Goal: Information Seeking & Learning: Learn about a topic

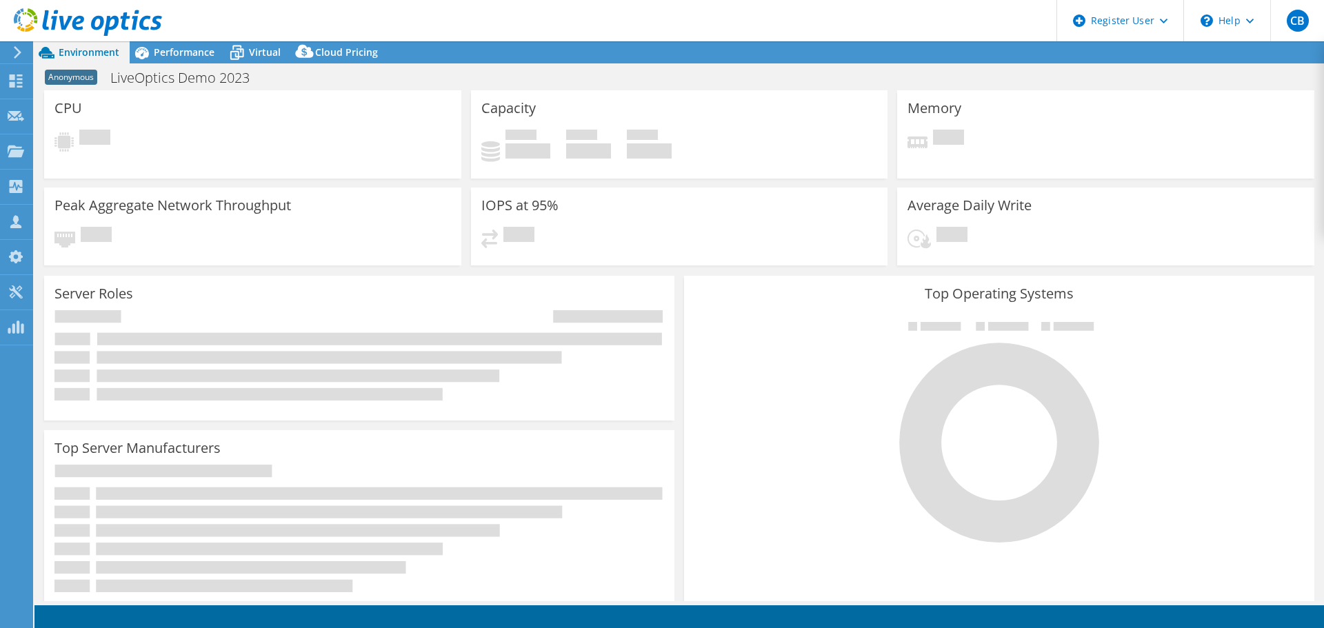
select select "USD"
select select "EULondon"
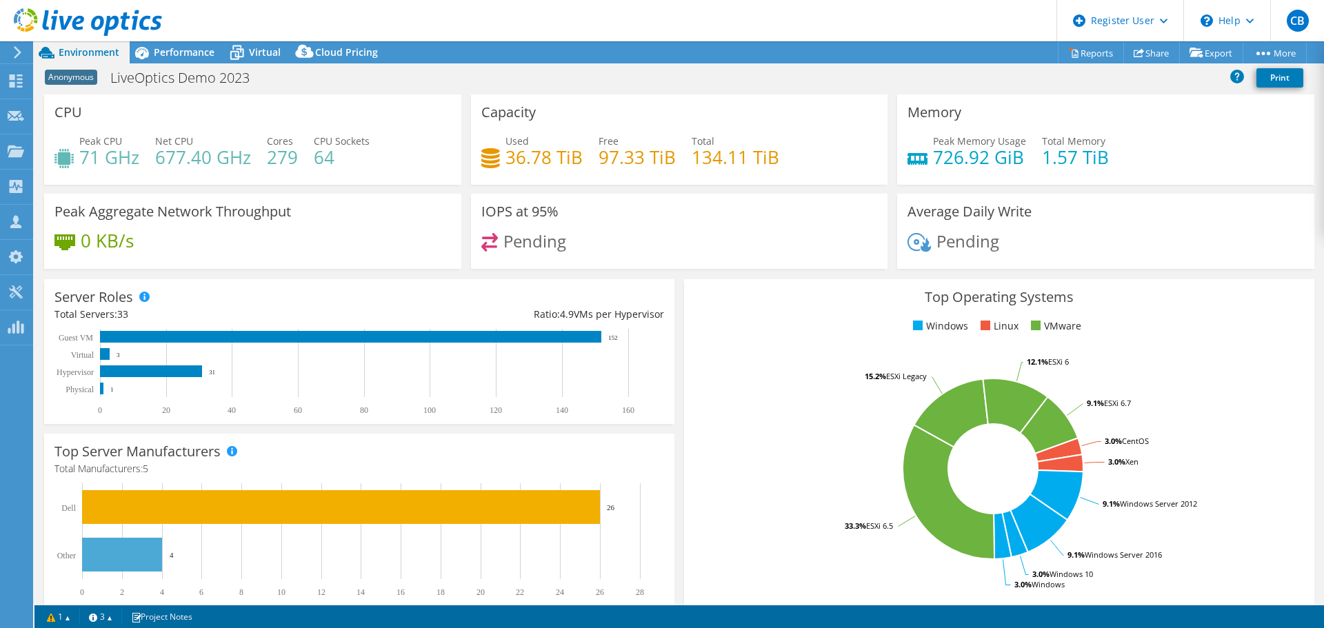
click at [732, 278] on div "Top Operating Systems Windows Linux VMware 3.0% CentOS 3.0% Xen 9.1% Windows Se…" at bounding box center [999, 444] width 640 height 340
click at [727, 243] on div "Pending" at bounding box center [679, 248] width 397 height 30
click at [728, 302] on h3 "Top Operating Systems" at bounding box center [999, 297] width 610 height 15
drag, startPoint x: 129, startPoint y: 79, endPoint x: 265, endPoint y: 79, distance: 136.5
click at [265, 79] on h1 "LiveOptics Demo 2023" at bounding box center [187, 77] width 167 height 15
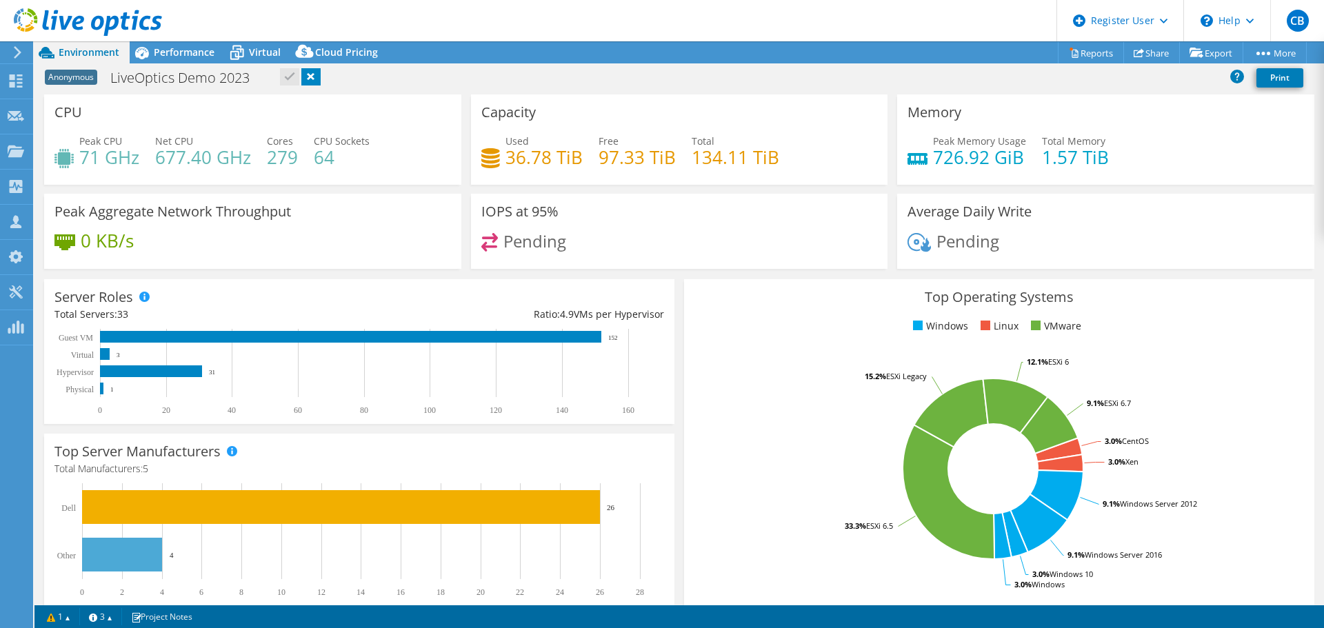
click at [754, 294] on h3 "Top Operating Systems" at bounding box center [999, 297] width 610 height 15
drag, startPoint x: 82, startPoint y: 158, endPoint x: 127, endPoint y: 159, distance: 44.8
click at [127, 159] on h4 "71 GHz" at bounding box center [109, 157] width 60 height 15
drag, startPoint x: 137, startPoint y: 157, endPoint x: 476, endPoint y: 142, distance: 340.3
click at [84, 159] on h4 "71 GHz" at bounding box center [109, 157] width 60 height 15
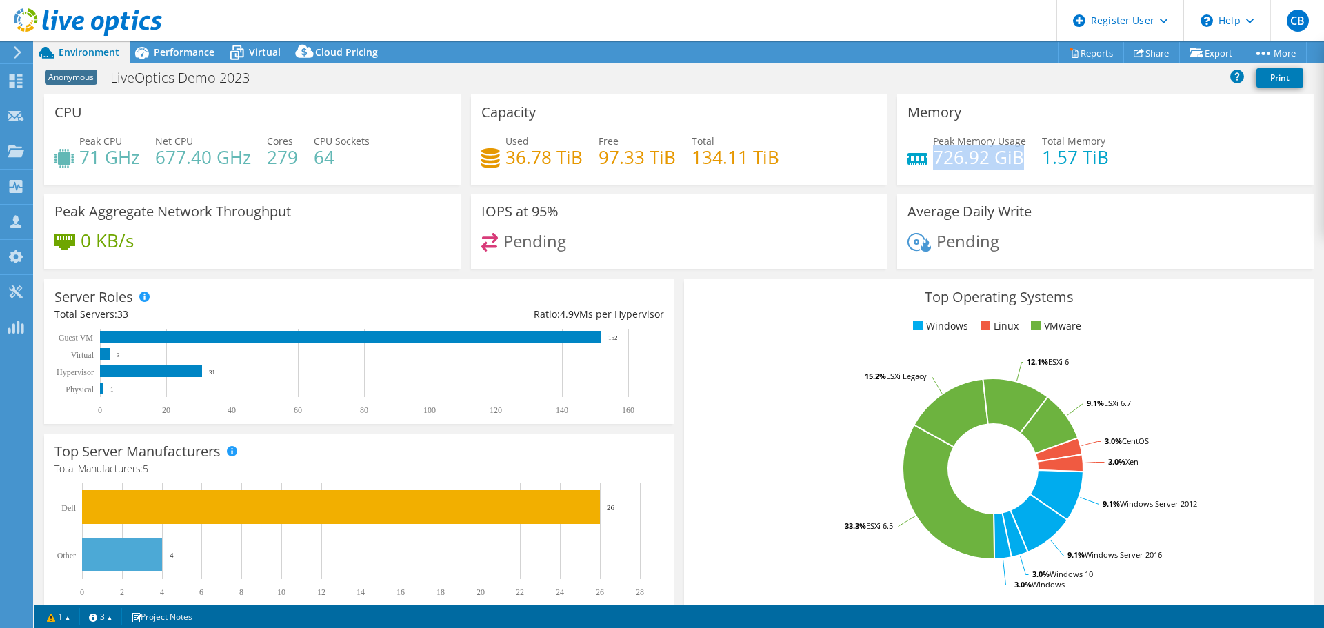
drag, startPoint x: 928, startPoint y: 158, endPoint x: 1014, endPoint y: 159, distance: 85.5
click at [1014, 159] on h4 "726.92 GiB" at bounding box center [979, 157] width 93 height 15
click at [181, 57] on span "Performance" at bounding box center [184, 52] width 61 height 13
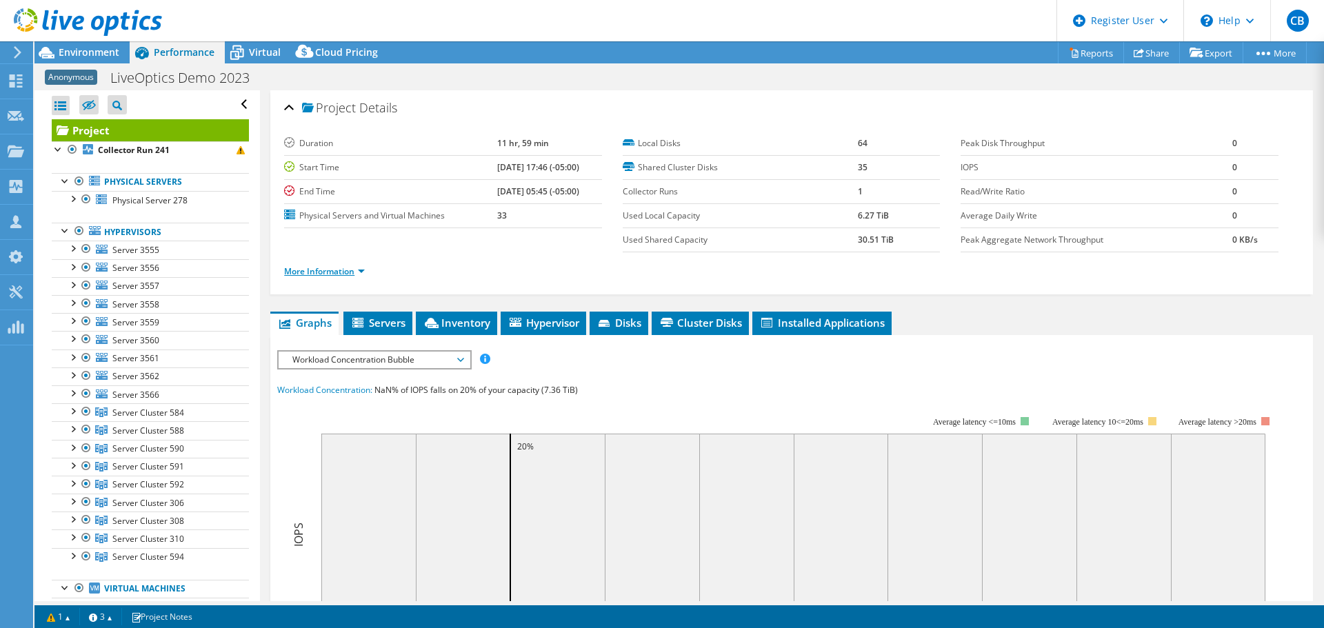
click at [363, 271] on link "More Information" at bounding box center [324, 271] width 81 height 12
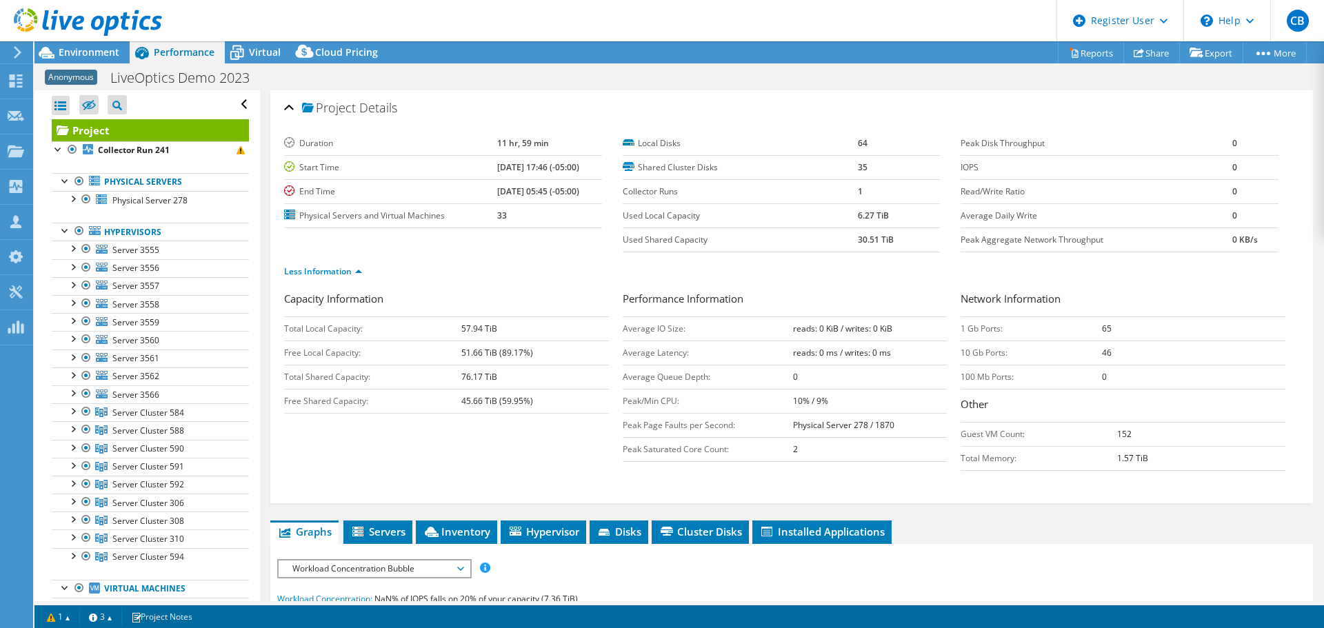
drag, startPoint x: 1233, startPoint y: 167, endPoint x: 1121, endPoint y: 159, distance: 112.0
click at [1209, 165] on tr "IOPS 0" at bounding box center [1120, 167] width 318 height 24
drag, startPoint x: 621, startPoint y: 332, endPoint x: 672, endPoint y: 331, distance: 50.3
click at [672, 331] on td "Average IO Size:" at bounding box center [708, 329] width 170 height 24
drag, startPoint x: 639, startPoint y: 355, endPoint x: 679, endPoint y: 359, distance: 40.8
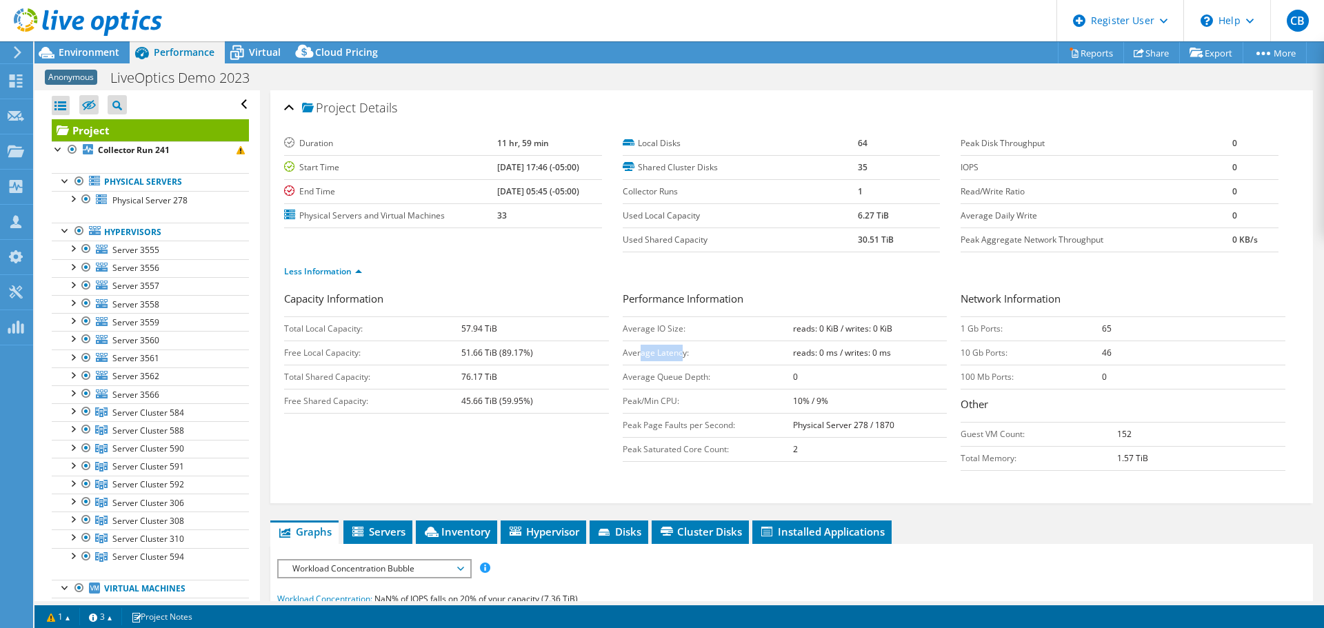
click at [679, 359] on td "Average Latency:" at bounding box center [708, 353] width 170 height 24
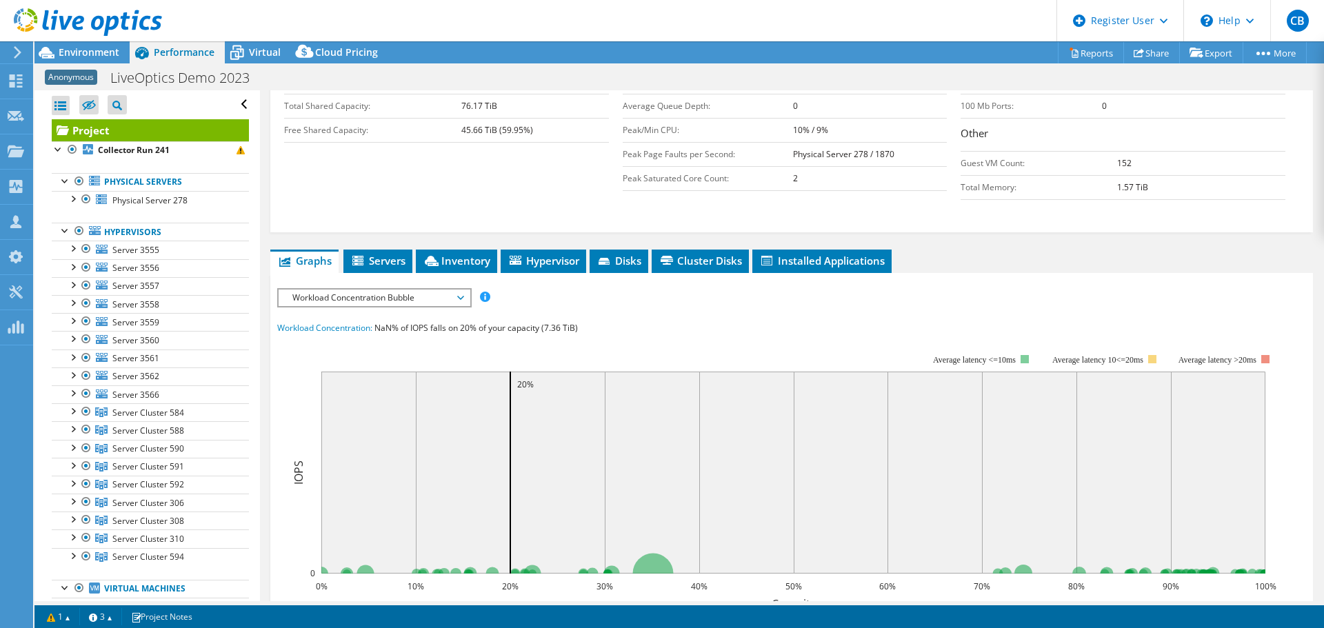
scroll to position [276, 0]
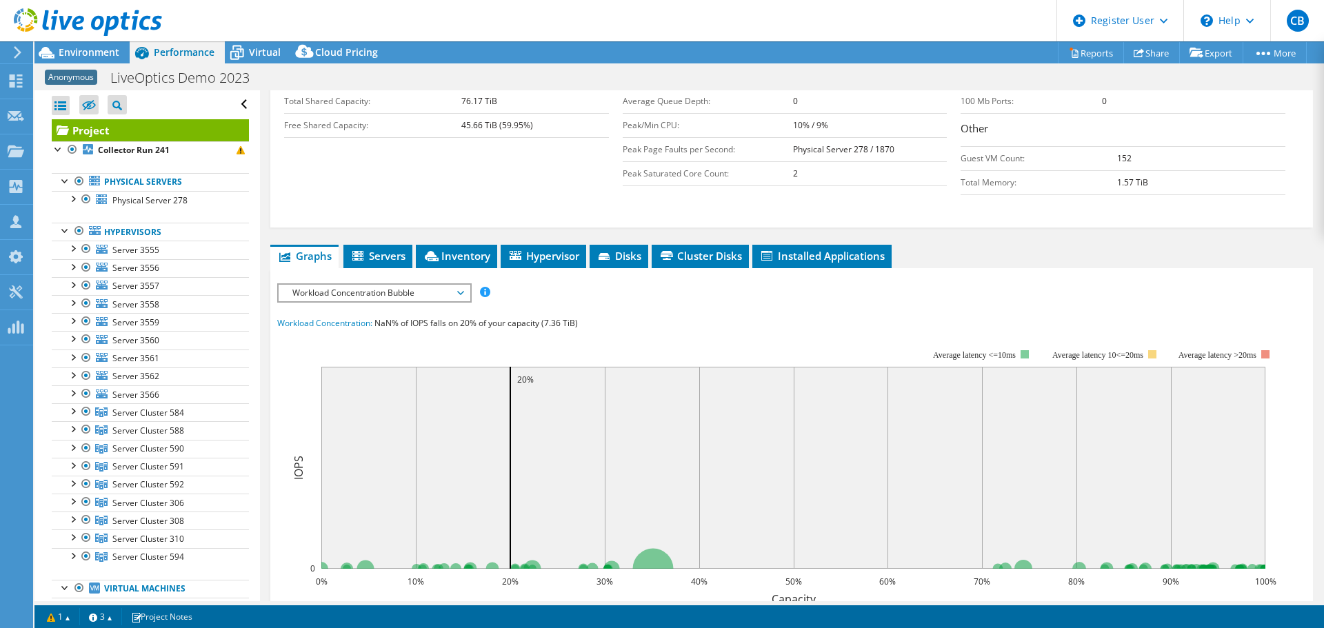
click at [431, 294] on span "Workload Concentration Bubble" at bounding box center [373, 293] width 177 height 17
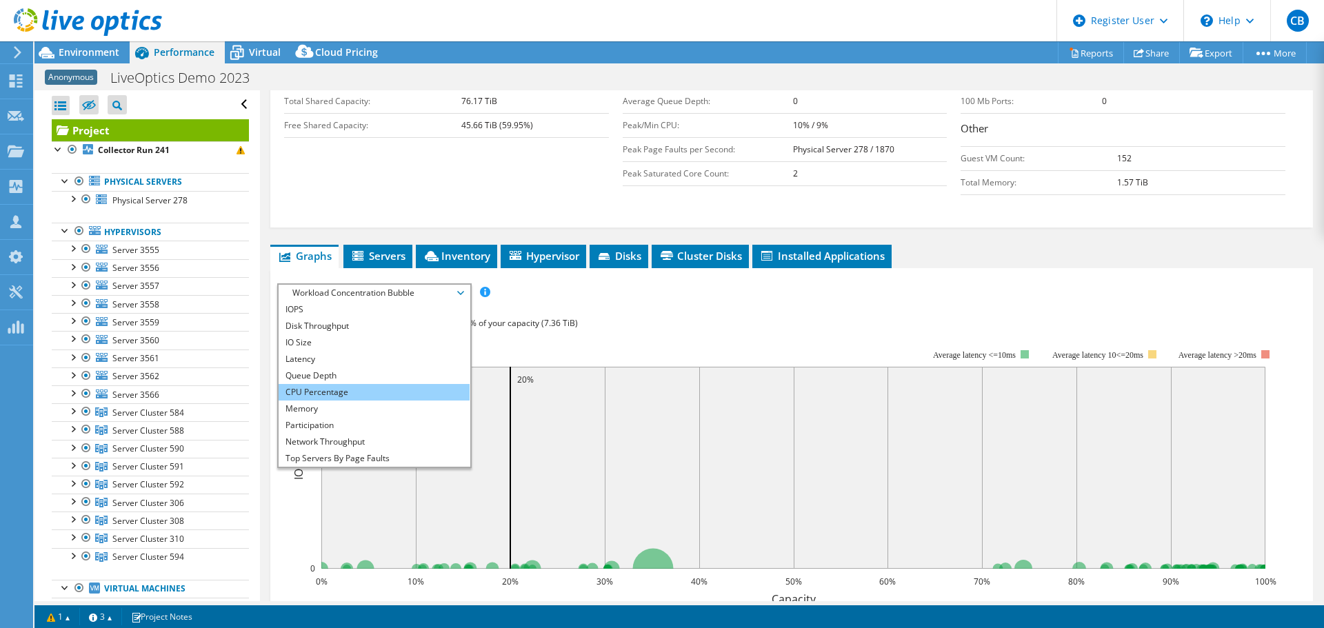
click at [408, 391] on li "CPU Percentage" at bounding box center [374, 392] width 191 height 17
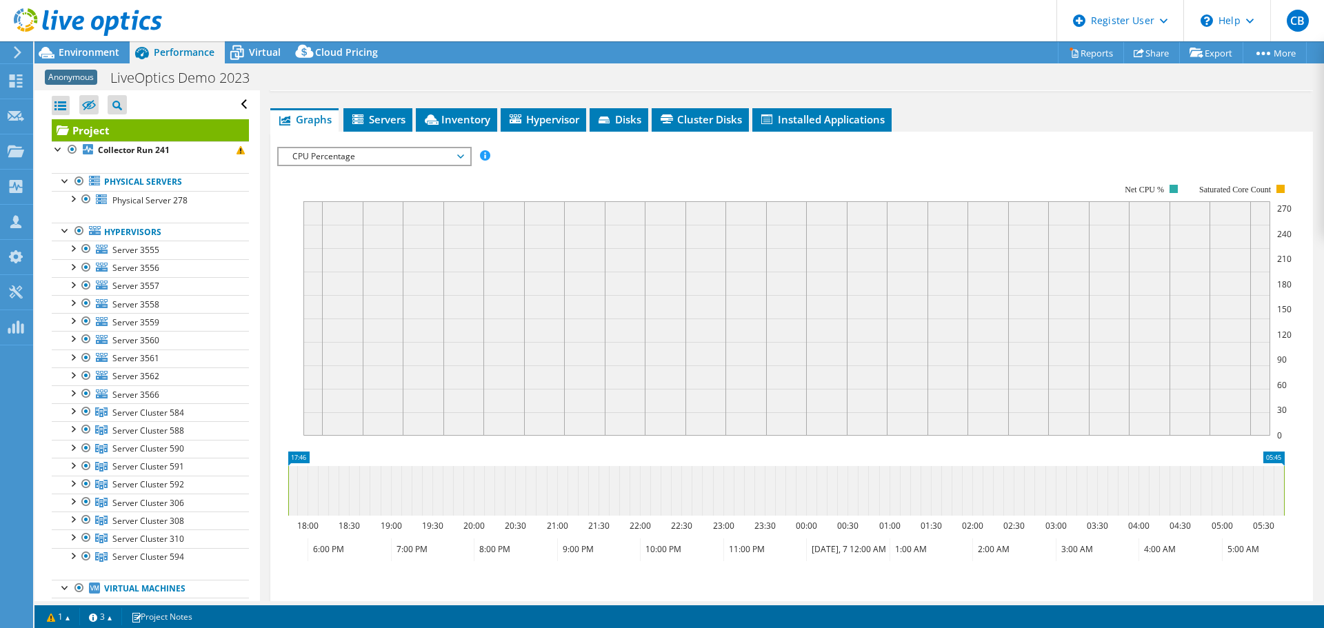
scroll to position [414, 0]
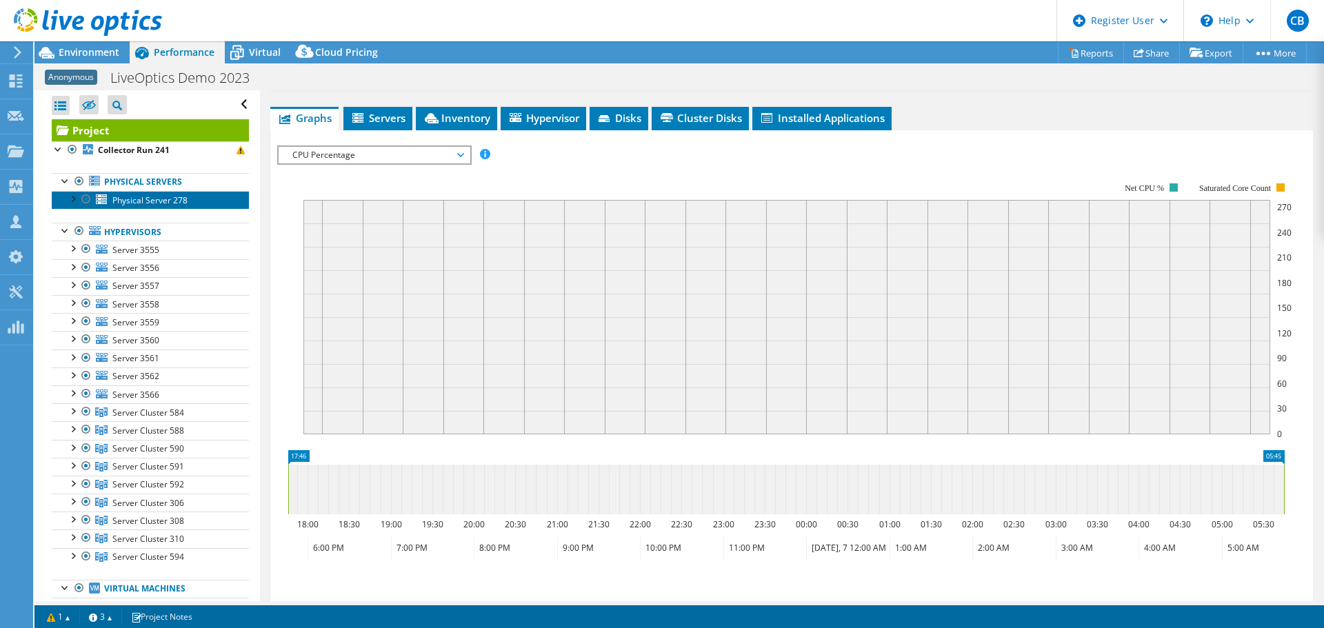
drag, startPoint x: 150, startPoint y: 200, endPoint x: 160, endPoint y: 203, distance: 10.0
click at [151, 200] on span "Physical Server 278" at bounding box center [149, 200] width 75 height 12
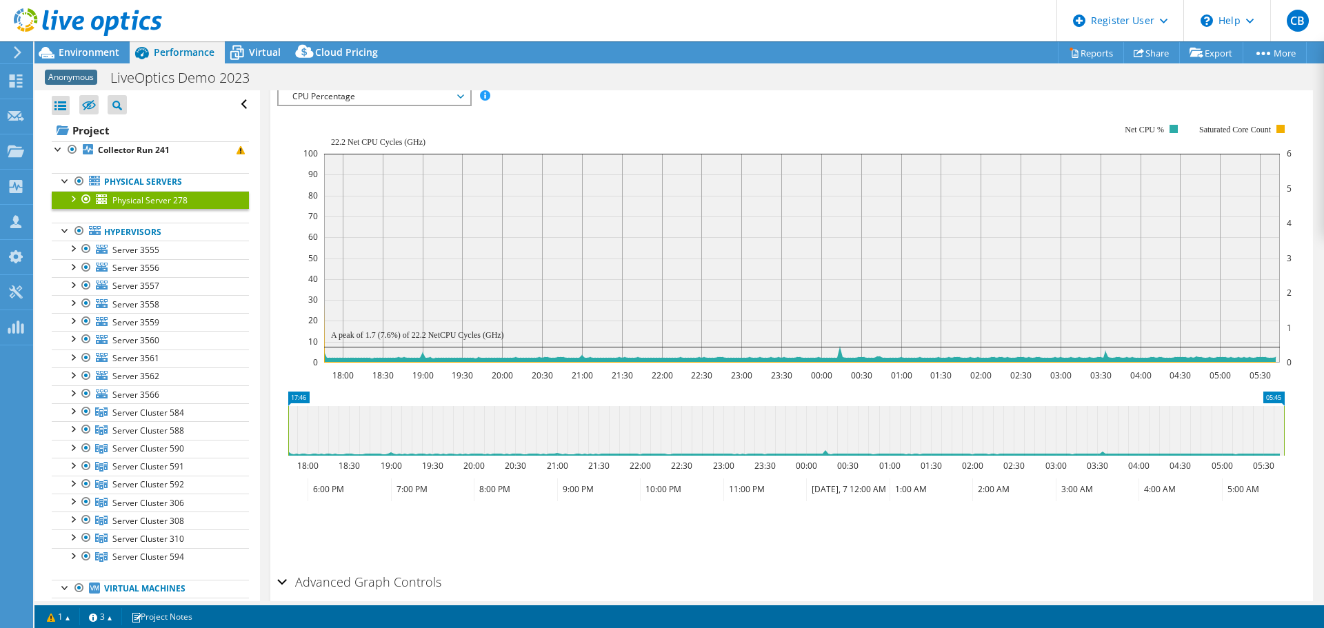
scroll to position [190, 0]
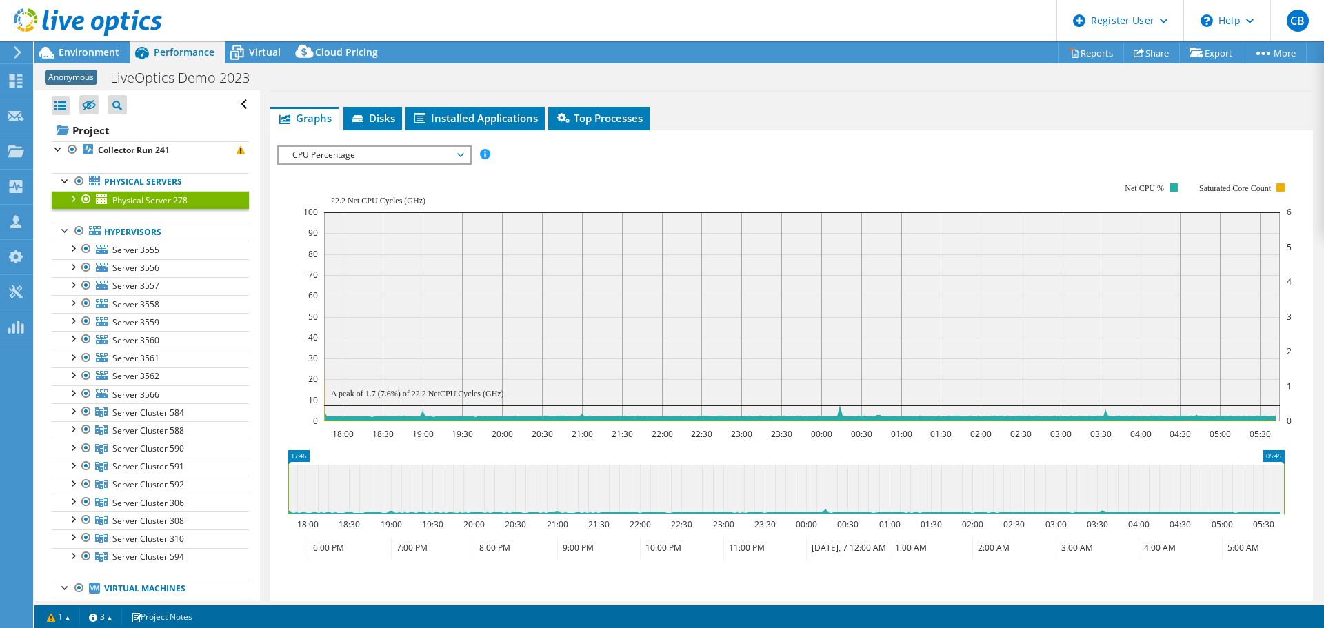
click at [371, 157] on span "CPU Percentage" at bounding box center [373, 155] width 177 height 17
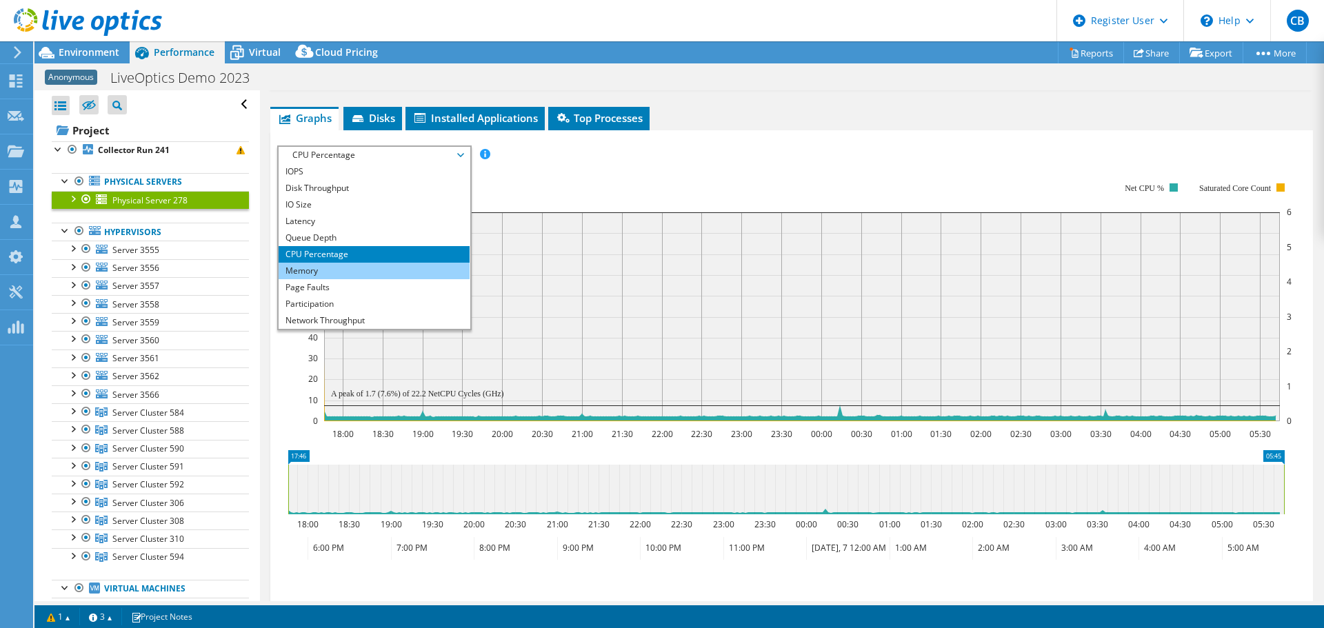
click at [347, 272] on li "Memory" at bounding box center [374, 271] width 191 height 17
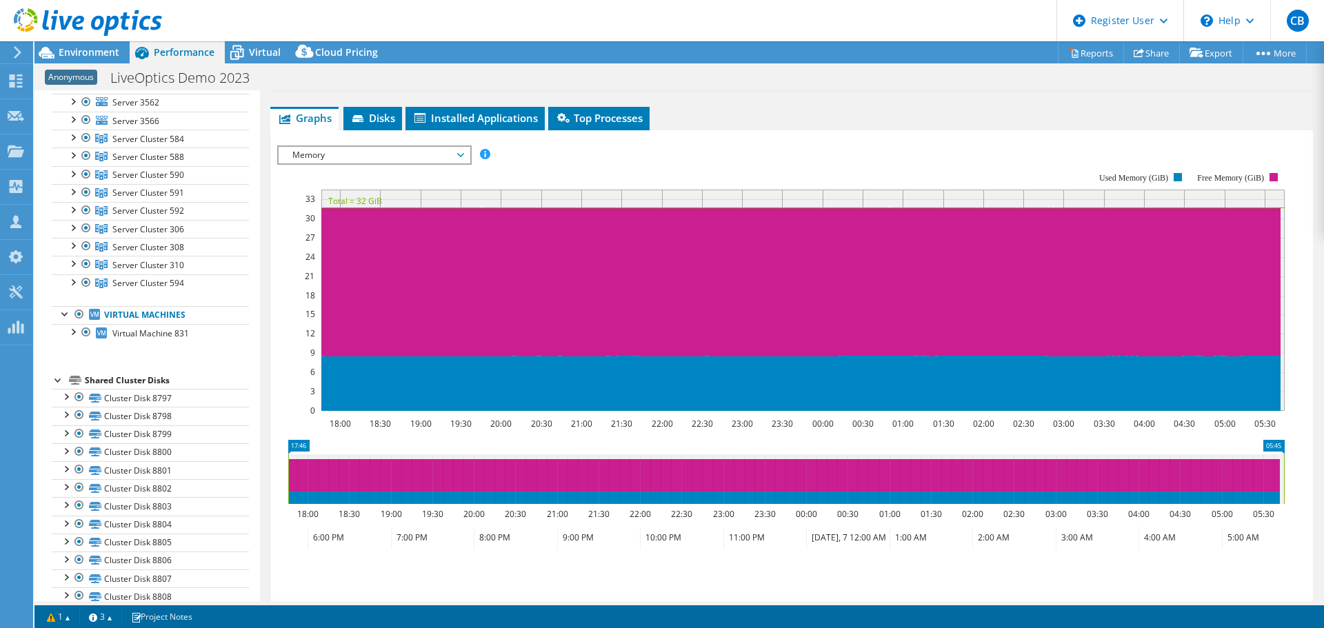
scroll to position [275, 0]
click at [75, 330] on div at bounding box center [73, 330] width 14 height 14
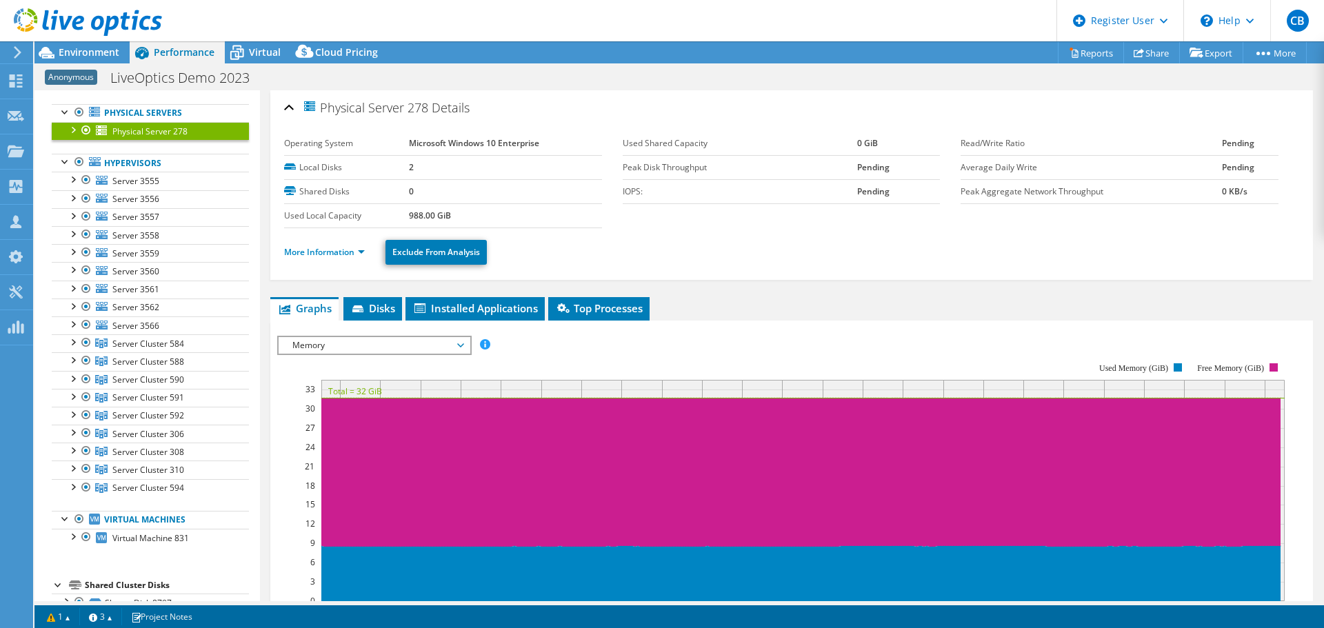
scroll to position [0, 0]
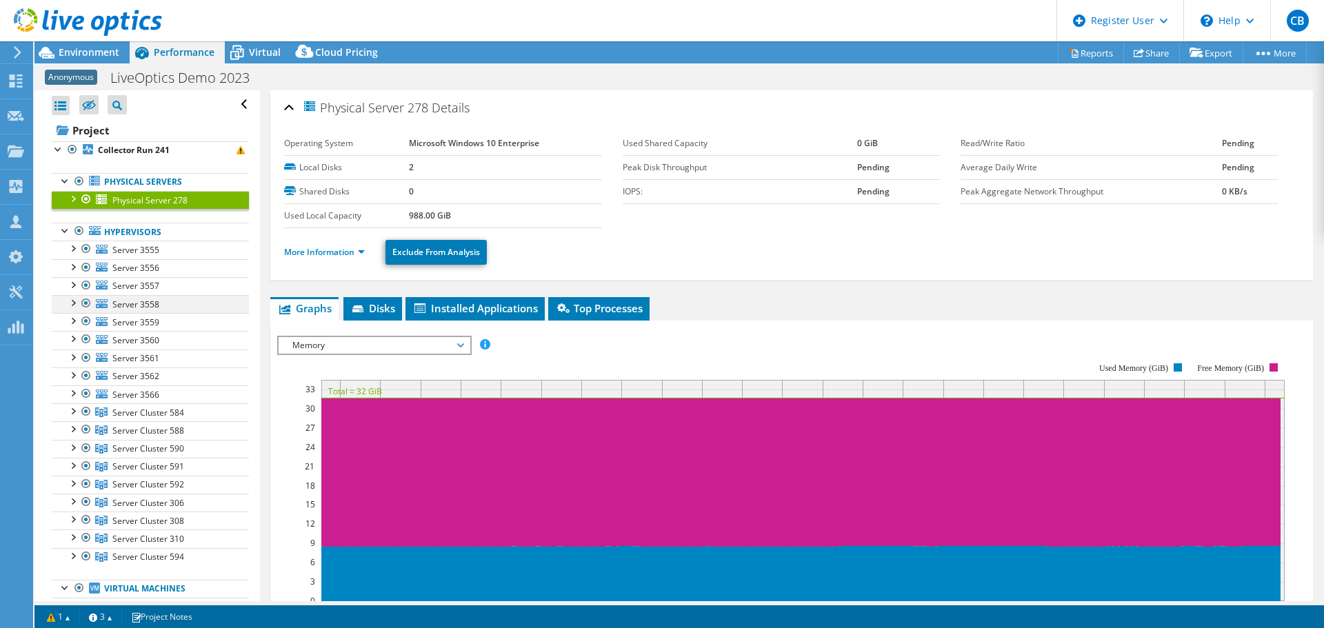
click at [84, 302] on div at bounding box center [86, 303] width 14 height 17
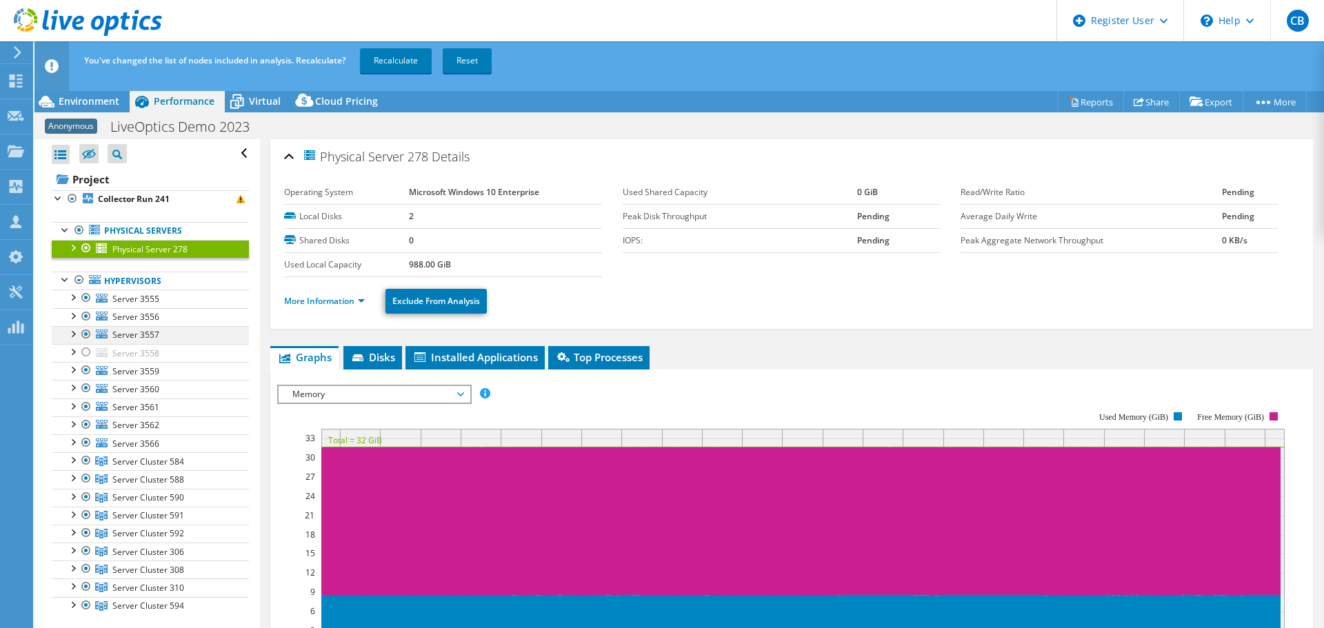
click at [87, 334] on div at bounding box center [86, 334] width 14 height 17
click at [86, 315] on div at bounding box center [86, 316] width 14 height 17
drag, startPoint x: 86, startPoint y: 294, endPoint x: 92, endPoint y: 322, distance: 28.1
click at [86, 294] on div at bounding box center [86, 298] width 14 height 17
drag, startPoint x: 813, startPoint y: 302, endPoint x: 797, endPoint y: 312, distance: 18.6
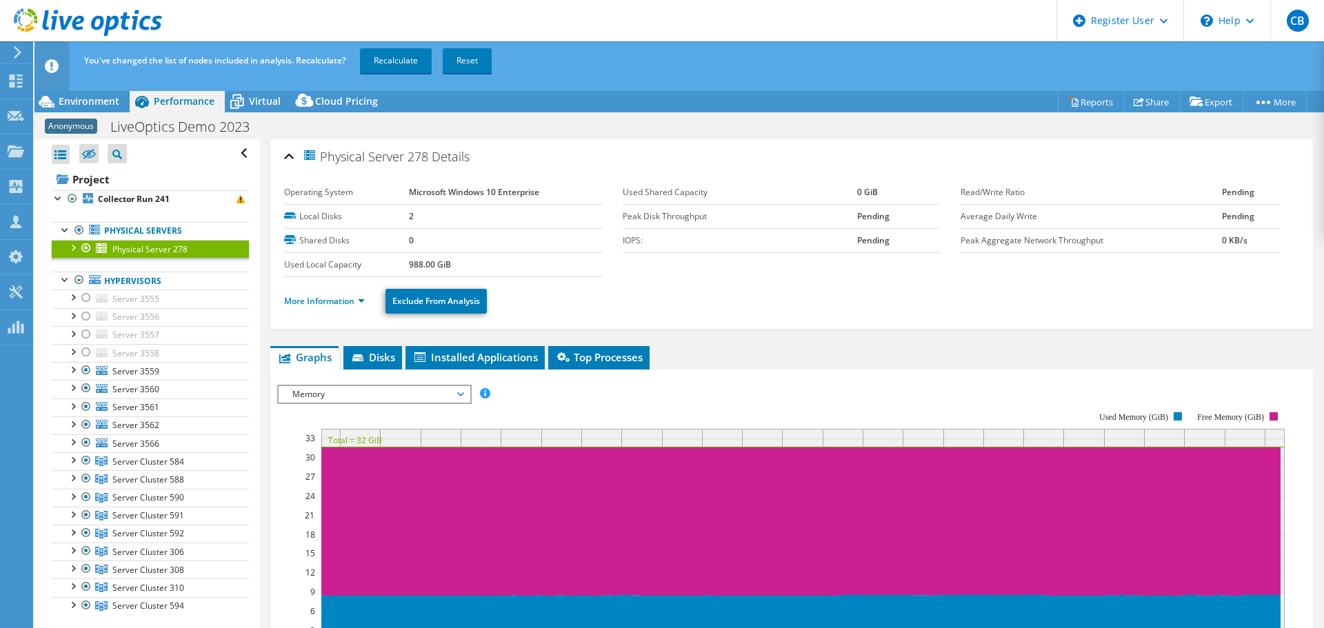
click at [813, 302] on ul "More Information Exclude From Analysis" at bounding box center [791, 299] width 1015 height 28
click at [709, 247] on td "IOPS:" at bounding box center [740, 240] width 234 height 24
click at [750, 195] on label "Used Shared Capacity" at bounding box center [740, 192] width 234 height 14
drag, startPoint x: 709, startPoint y: 196, endPoint x: 634, endPoint y: 190, distance: 75.4
click at [634, 190] on label "Used Shared Capacity" at bounding box center [740, 192] width 234 height 14
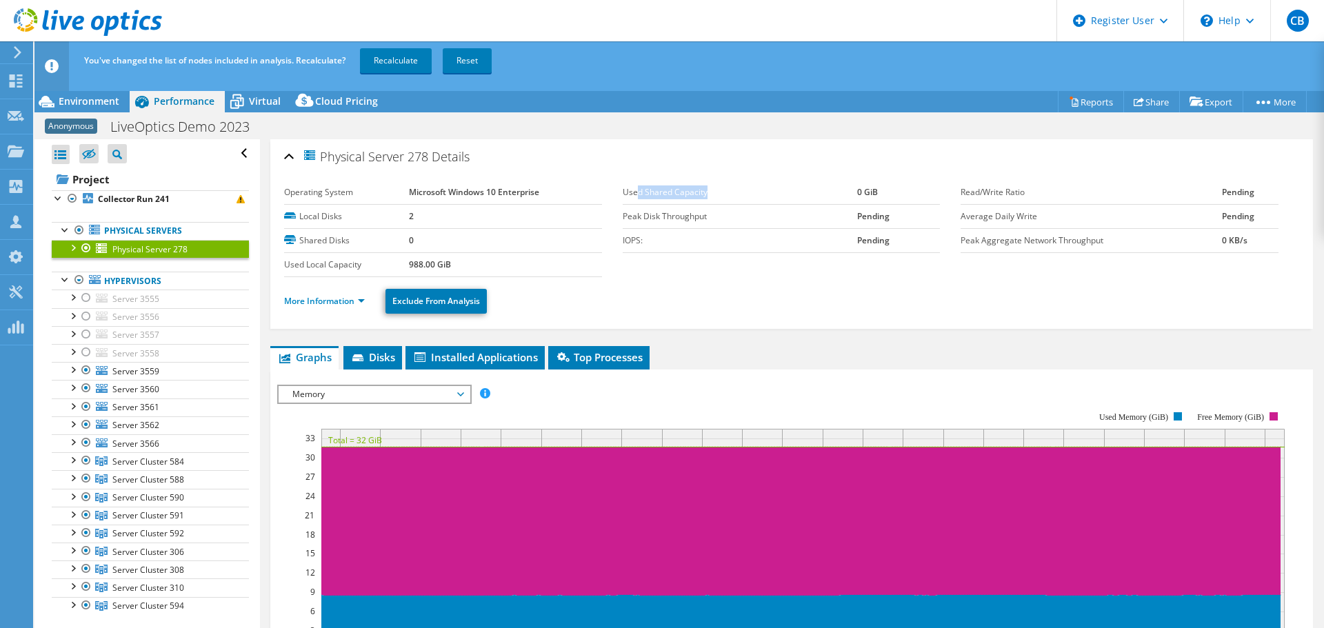
click at [634, 190] on label "Used Shared Capacity" at bounding box center [740, 192] width 234 height 14
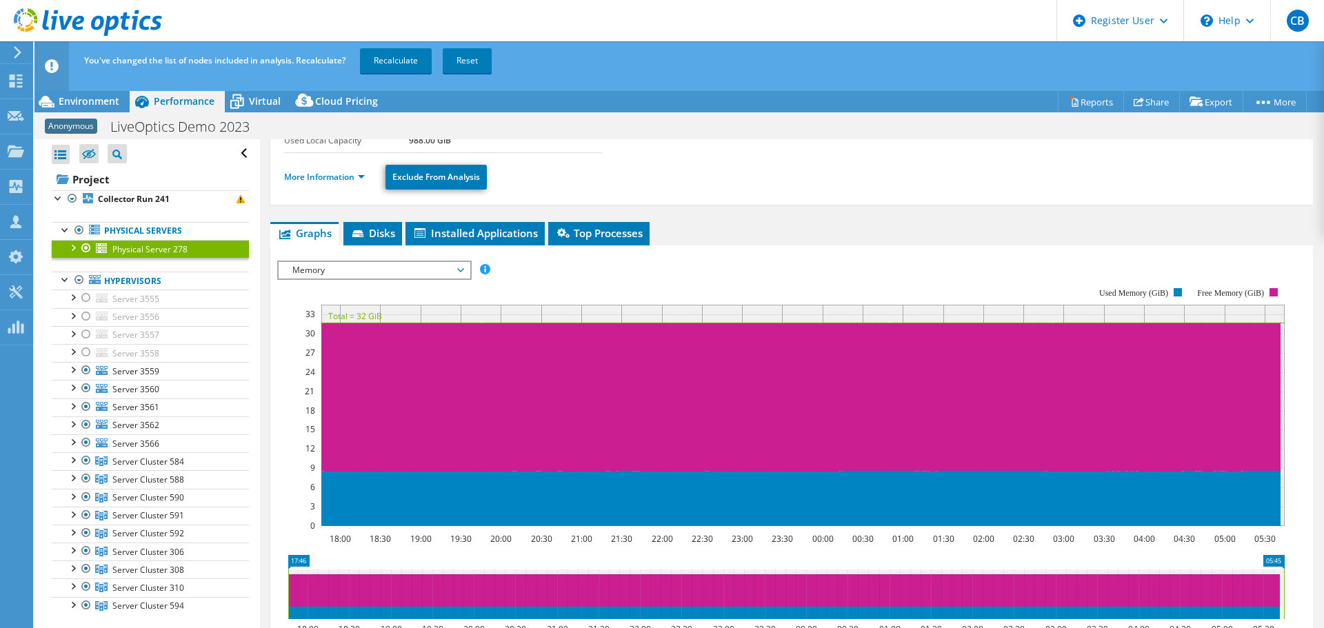
scroll to position [138, 0]
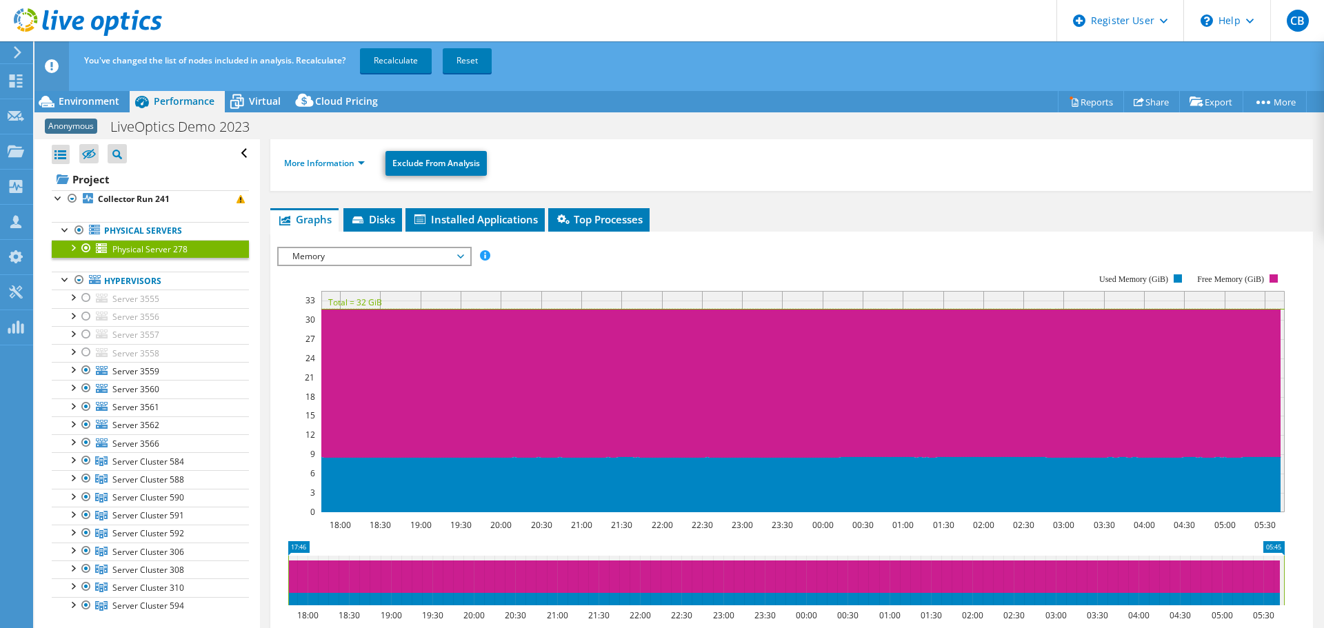
click at [383, 257] on span "Memory" at bounding box center [373, 256] width 177 height 17
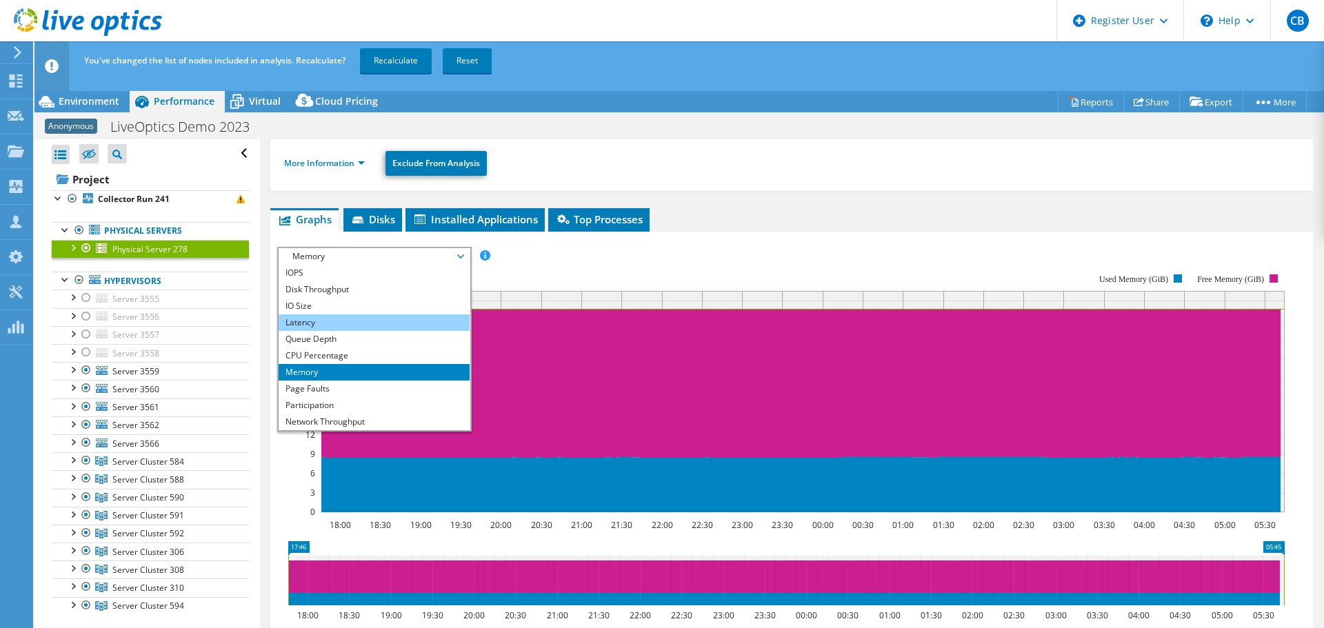
click at [416, 317] on li "Latency" at bounding box center [374, 322] width 191 height 17
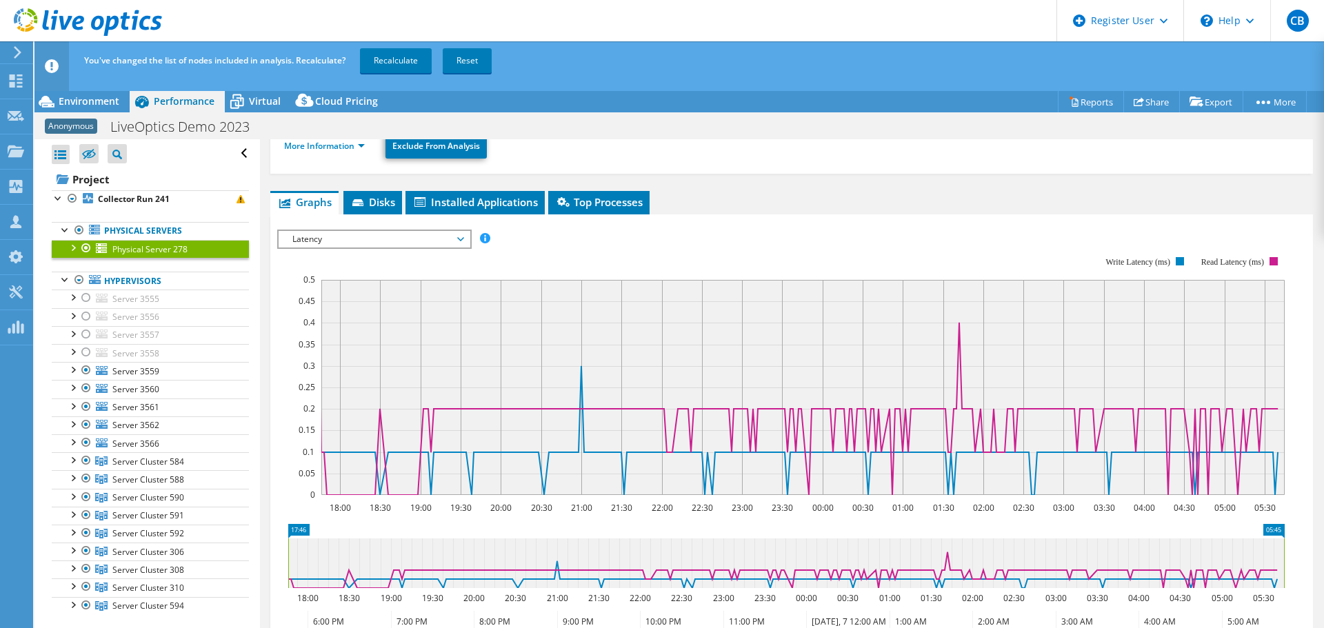
scroll to position [159, 0]
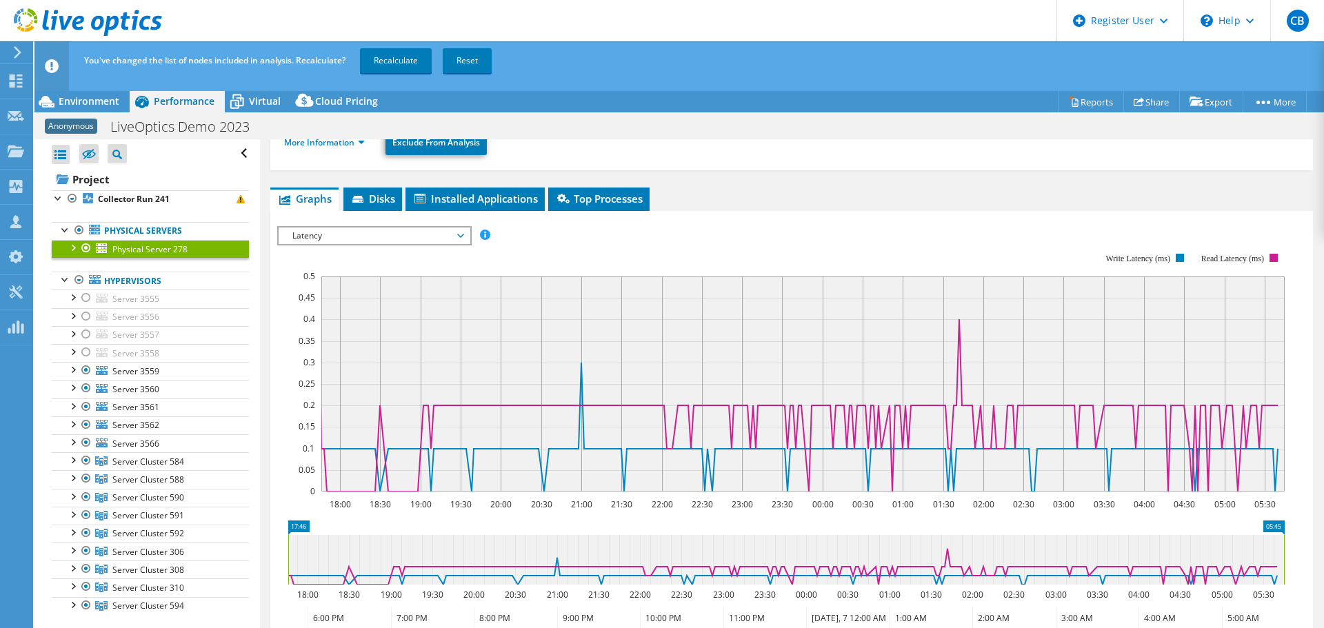
click at [834, 222] on div "IOPS Disk Throughput IO Size Latency Queue Depth CPU Percentage Memory Page Fau…" at bounding box center [791, 458] width 1029 height 478
click at [725, 230] on div "IOPS Disk Throughput IO Size Latency Queue Depth CPU Percentage Memory Page Fau…" at bounding box center [791, 235] width 1029 height 19
